Goal: Task Accomplishment & Management: Manage account settings

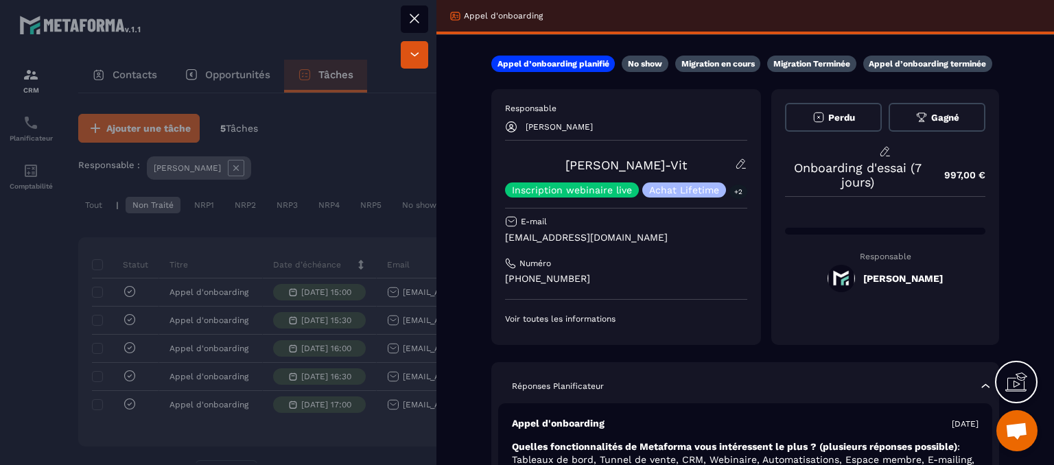
click at [425, 21] on button at bounding box center [414, 18] width 27 height 27
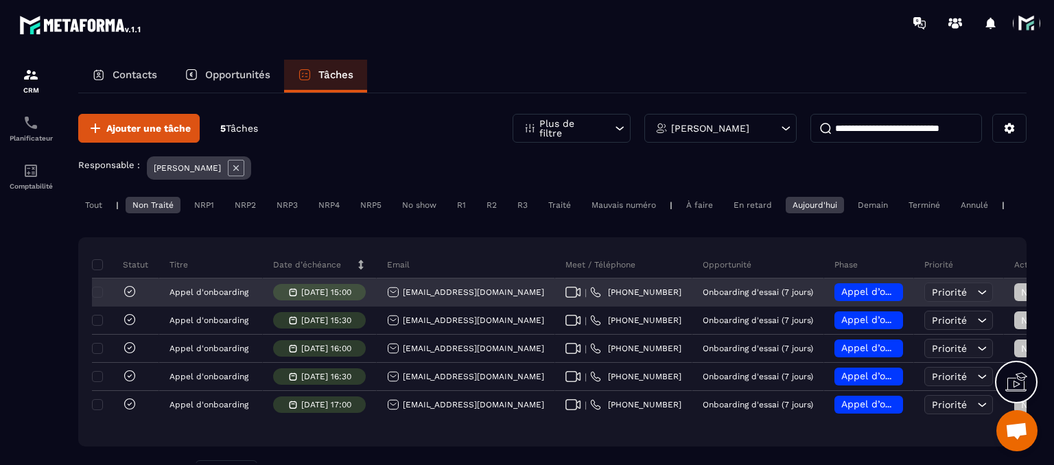
click at [565, 298] on icon at bounding box center [573, 292] width 16 height 11
drag, startPoint x: 499, startPoint y: 308, endPoint x: 401, endPoint y: 303, distance: 98.9
click at [401, 303] on div "[EMAIL_ADDRESS][DOMAIN_NAME]" at bounding box center [466, 292] width 178 height 27
copy p "[EMAIL_ADDRESS][DOMAIN_NAME]"
click at [834, 296] on div "Appel d’onboarding planifié" at bounding box center [868, 292] width 69 height 18
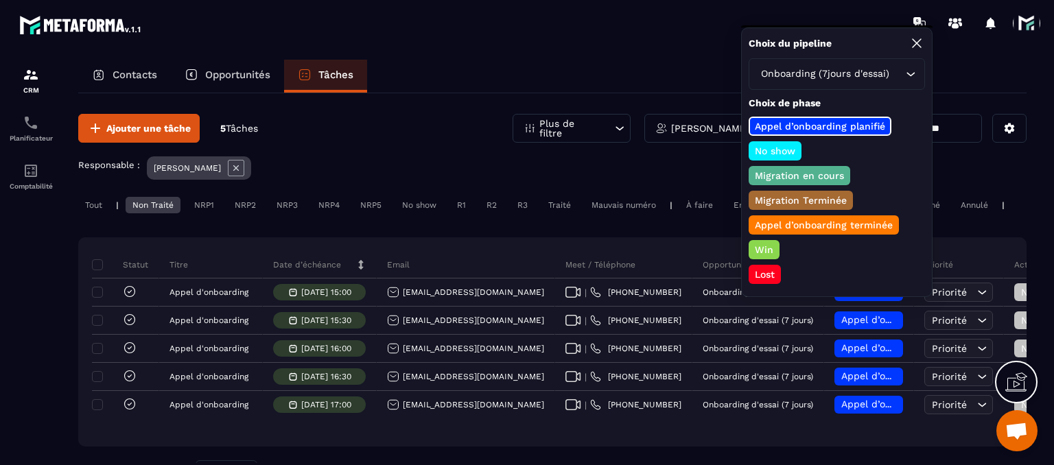
click at [774, 224] on p "Appel d’onboarding terminée" at bounding box center [824, 225] width 142 height 14
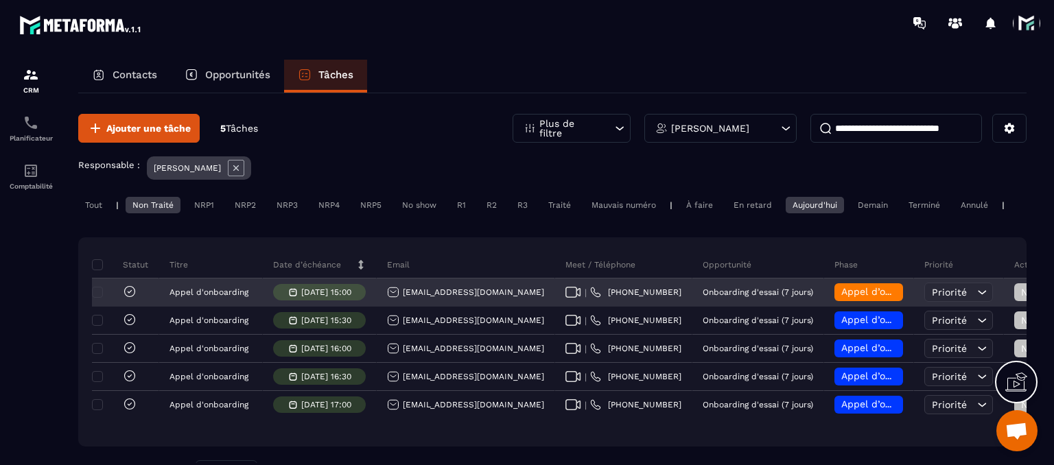
click at [1021, 298] on span "Non Traité" at bounding box center [1050, 292] width 58 height 11
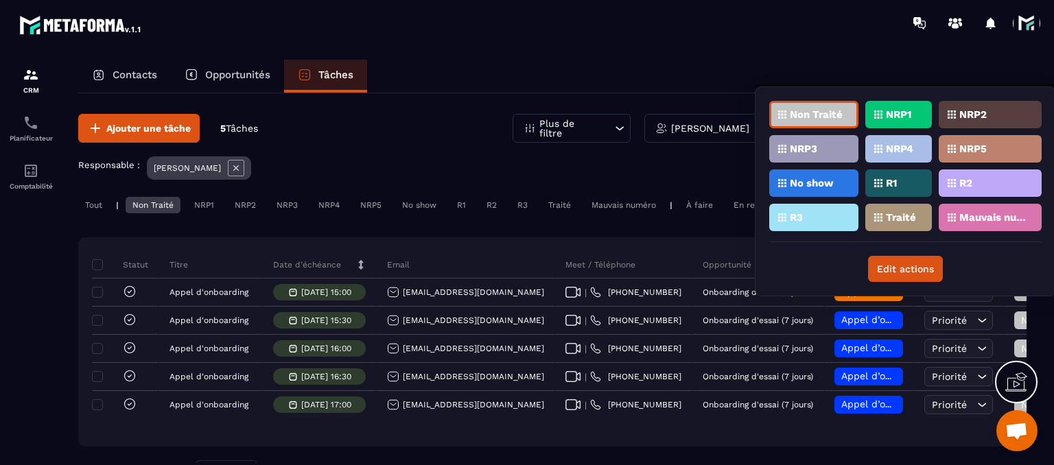
click at [891, 213] on p "Traité" at bounding box center [901, 218] width 30 height 10
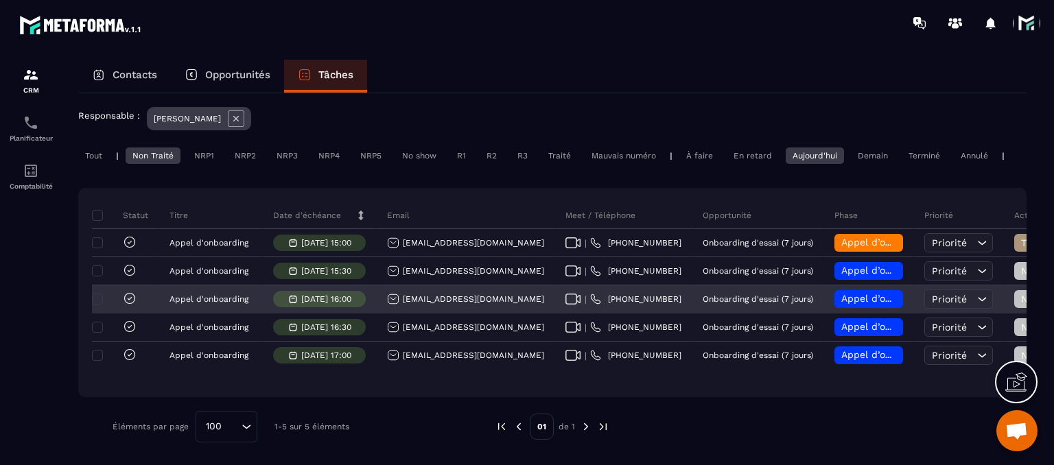
scroll to position [60, 0]
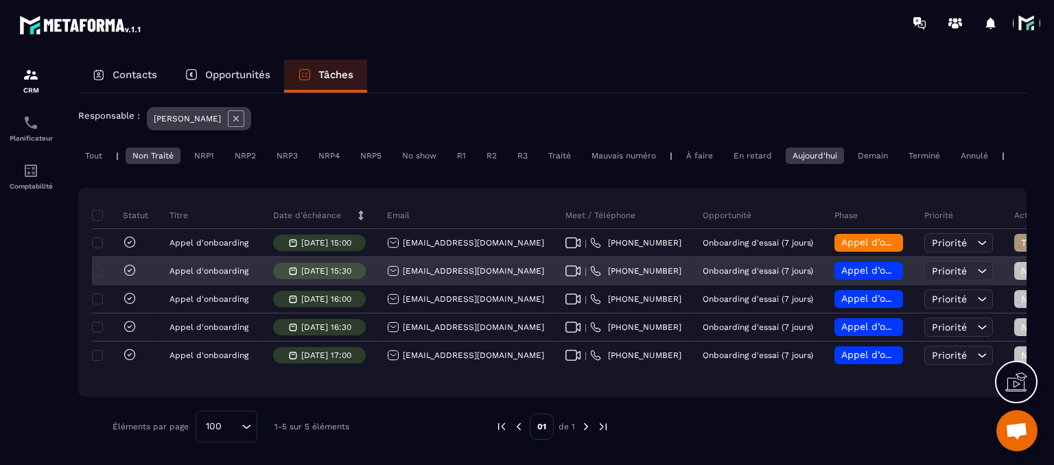
click at [478, 270] on div "[EMAIL_ADDRESS][DOMAIN_NAME]" at bounding box center [465, 271] width 157 height 12
